Goal: Find contact information: Find contact information

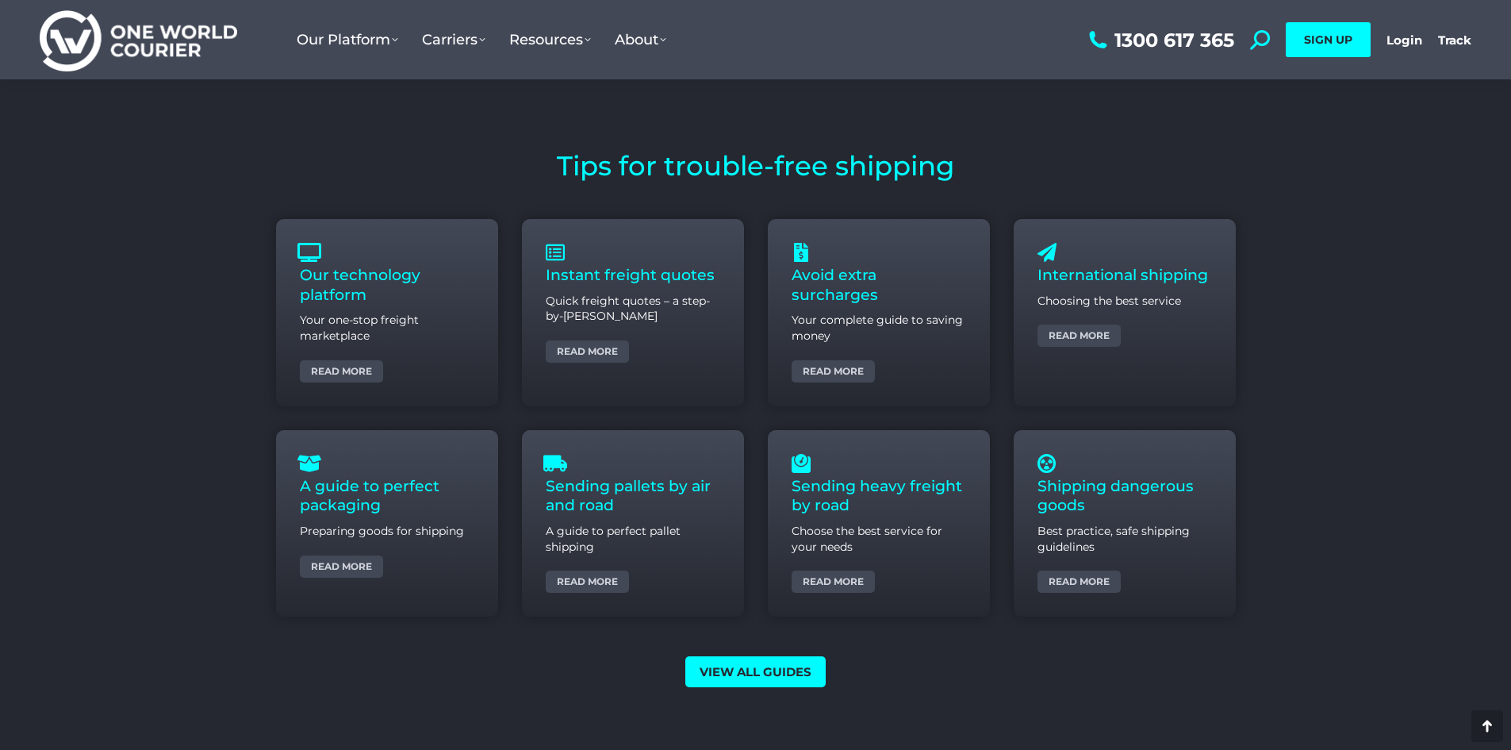
scroll to position [5871, 0]
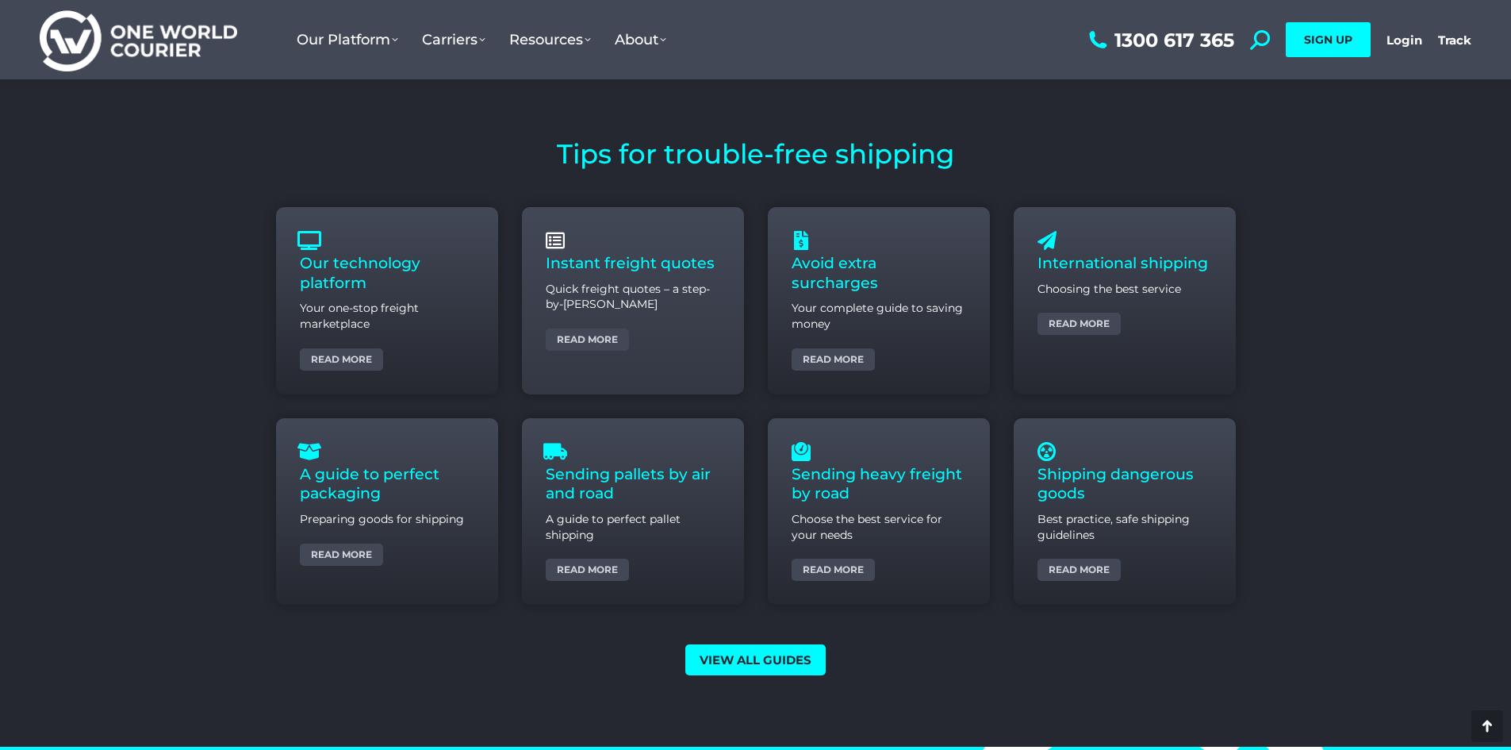
click at [635, 283] on p "Quick freight quotes – a step-by-step guide" at bounding box center [633, 297] width 175 height 31
click at [639, 260] on link "Instant freight quotes" at bounding box center [630, 263] width 169 height 18
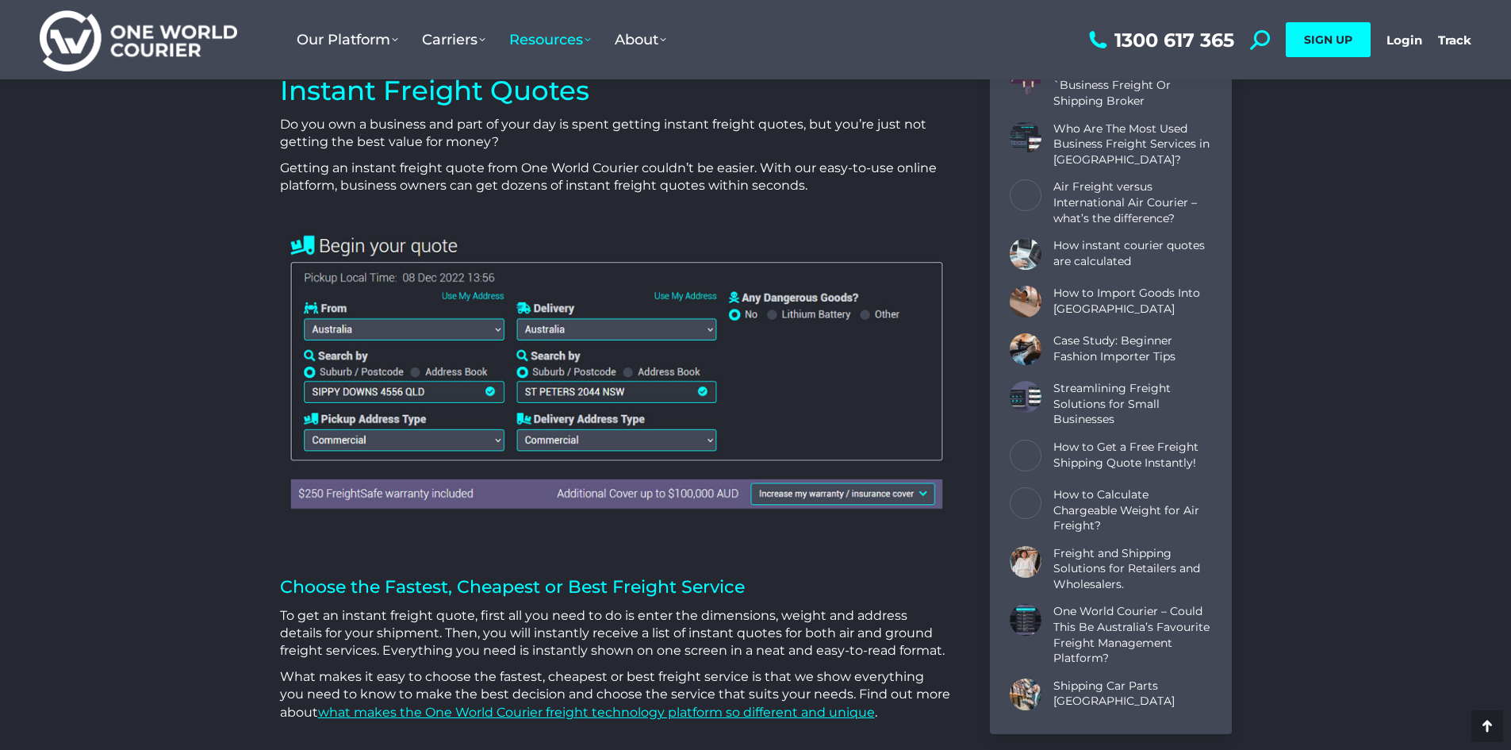
scroll to position [555, 0]
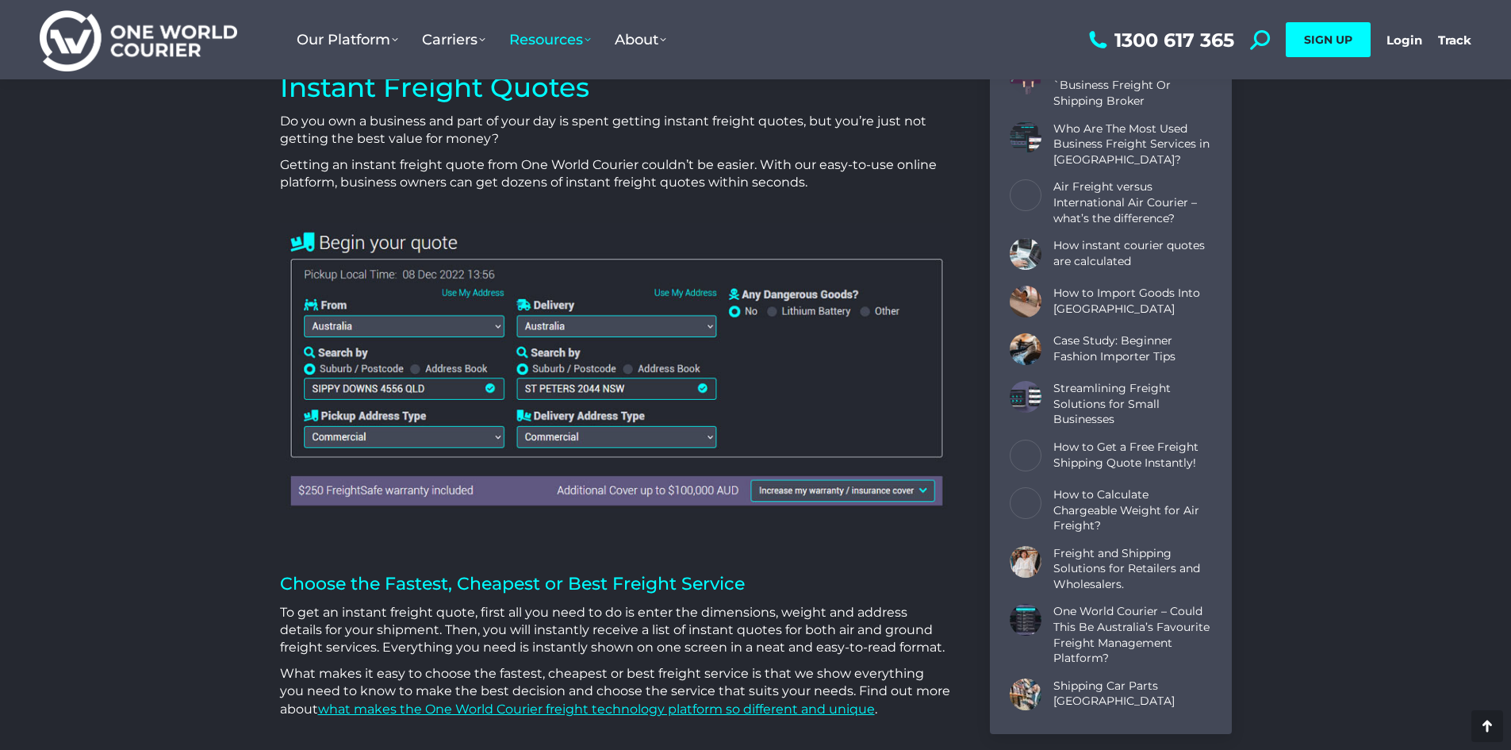
click at [389, 330] on img at bounding box center [615, 367] width 670 height 289
click at [418, 324] on img at bounding box center [615, 367] width 670 height 289
click at [412, 328] on img at bounding box center [615, 367] width 670 height 289
click at [496, 321] on img at bounding box center [615, 367] width 670 height 289
click at [493, 324] on img at bounding box center [615, 367] width 670 height 289
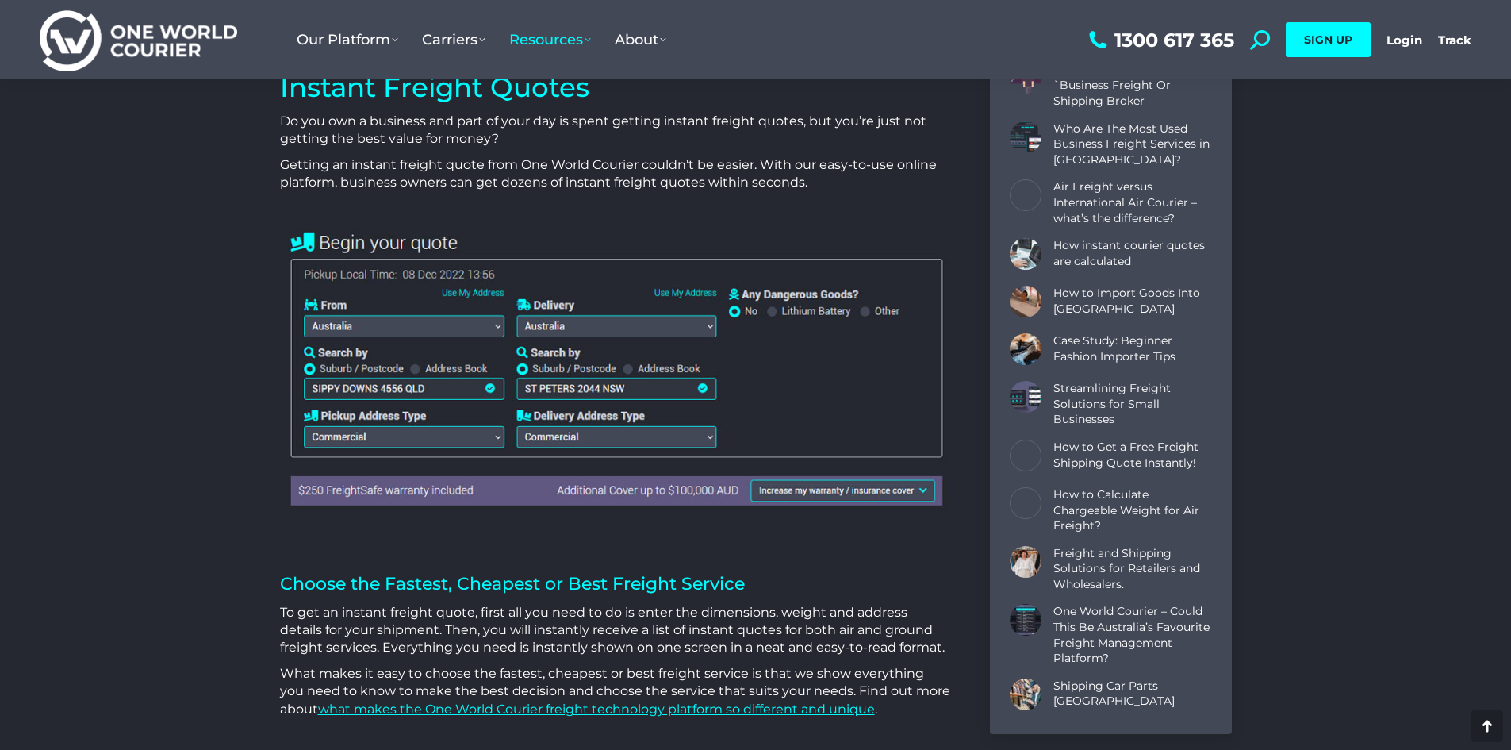
click at [566, 328] on img at bounding box center [615, 367] width 670 height 289
click at [451, 331] on img at bounding box center [615, 367] width 670 height 289
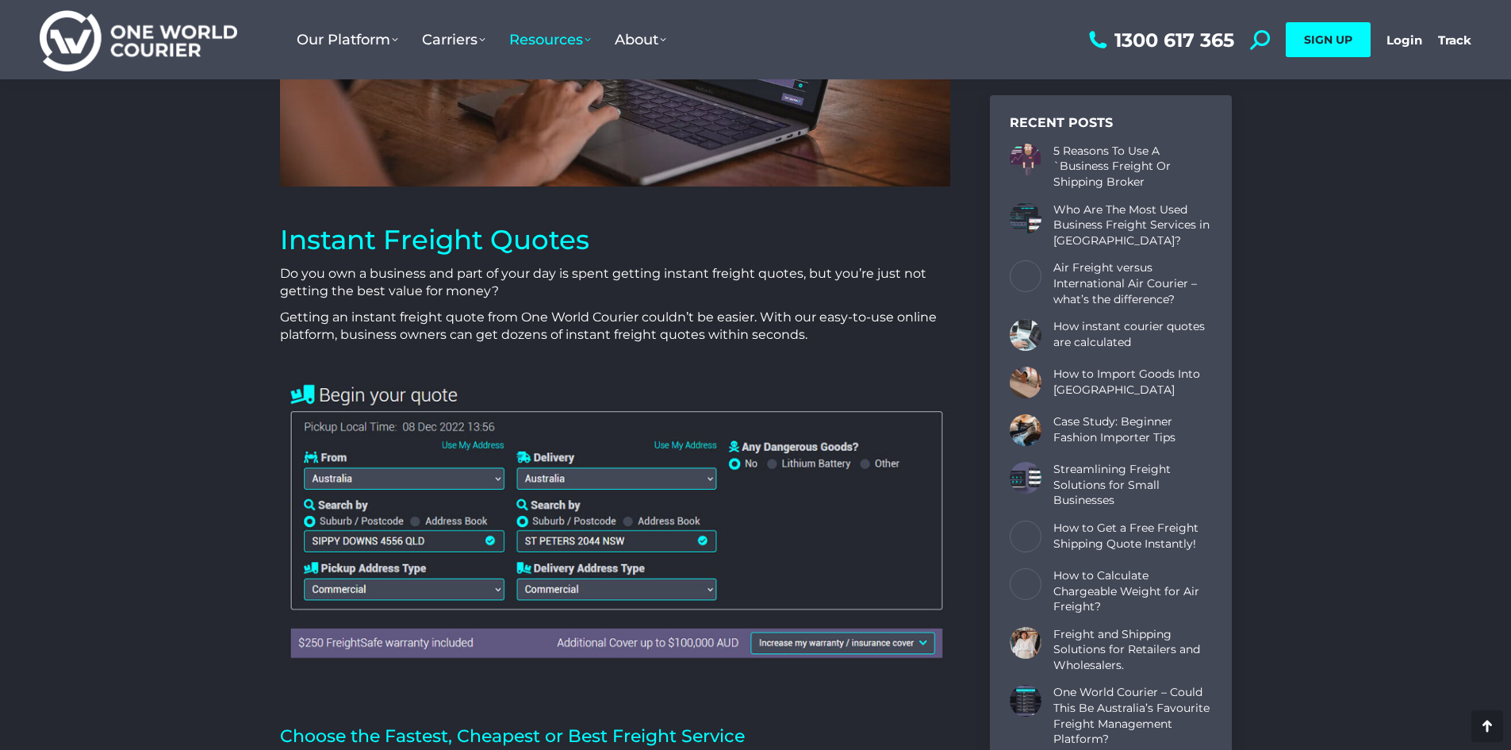
scroll to position [397, 0]
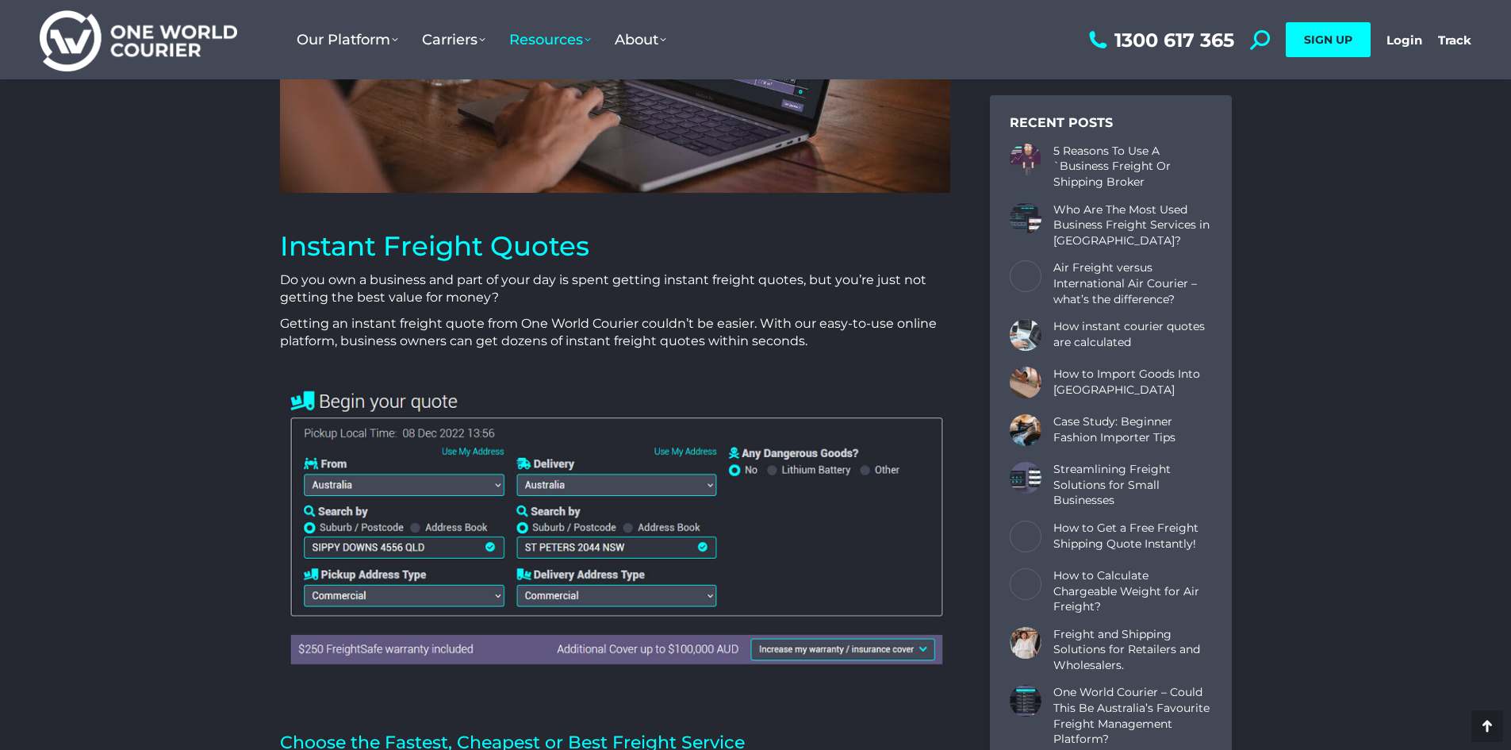
click at [359, 394] on img at bounding box center [615, 526] width 670 height 289
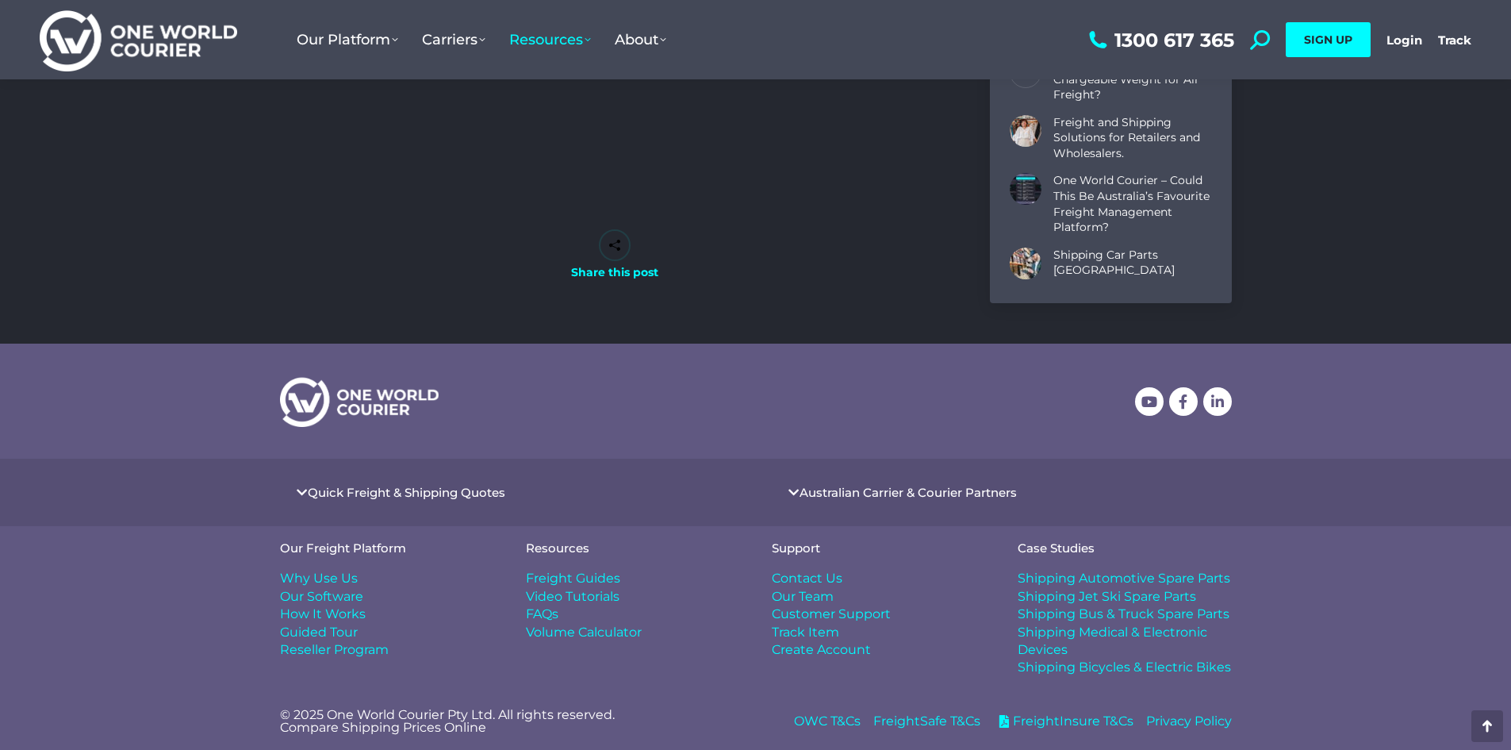
scroll to position [5210, 0]
click at [812, 575] on span "Contact Us" at bounding box center [807, 578] width 71 height 17
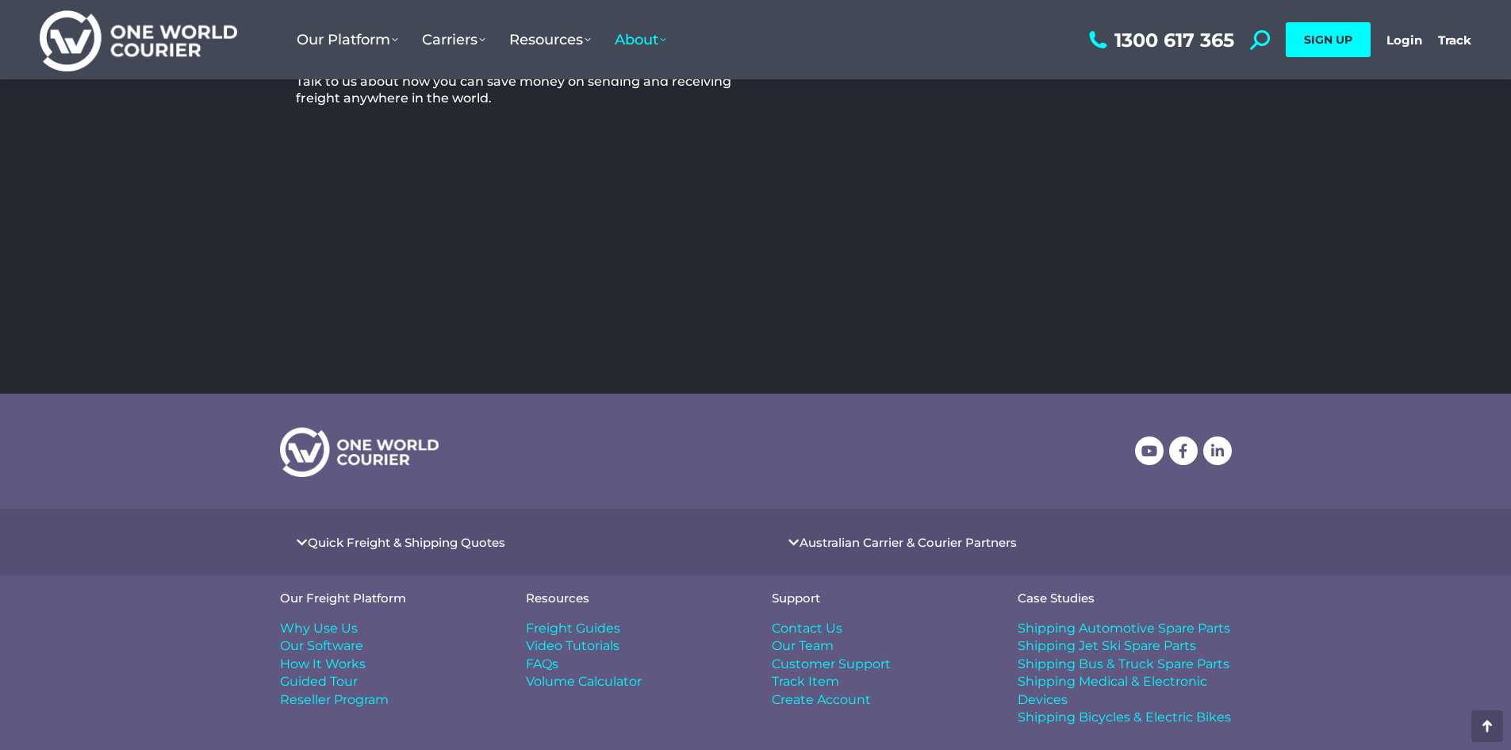
scroll to position [537, 0]
